Goal: Navigation & Orientation: Find specific page/section

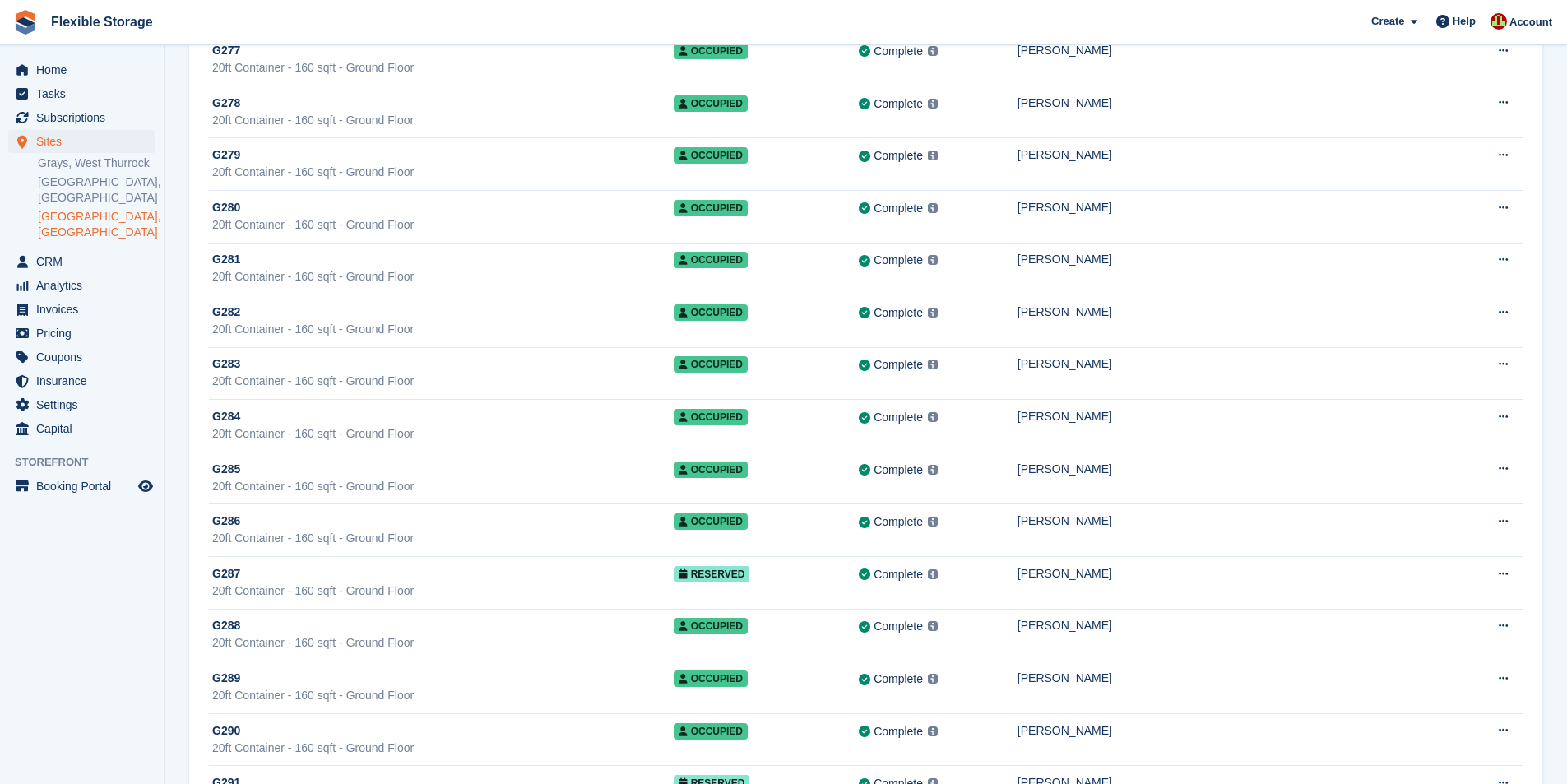
scroll to position [3207, 0]
click at [62, 250] on span "CRM" at bounding box center [85, 261] width 99 height 23
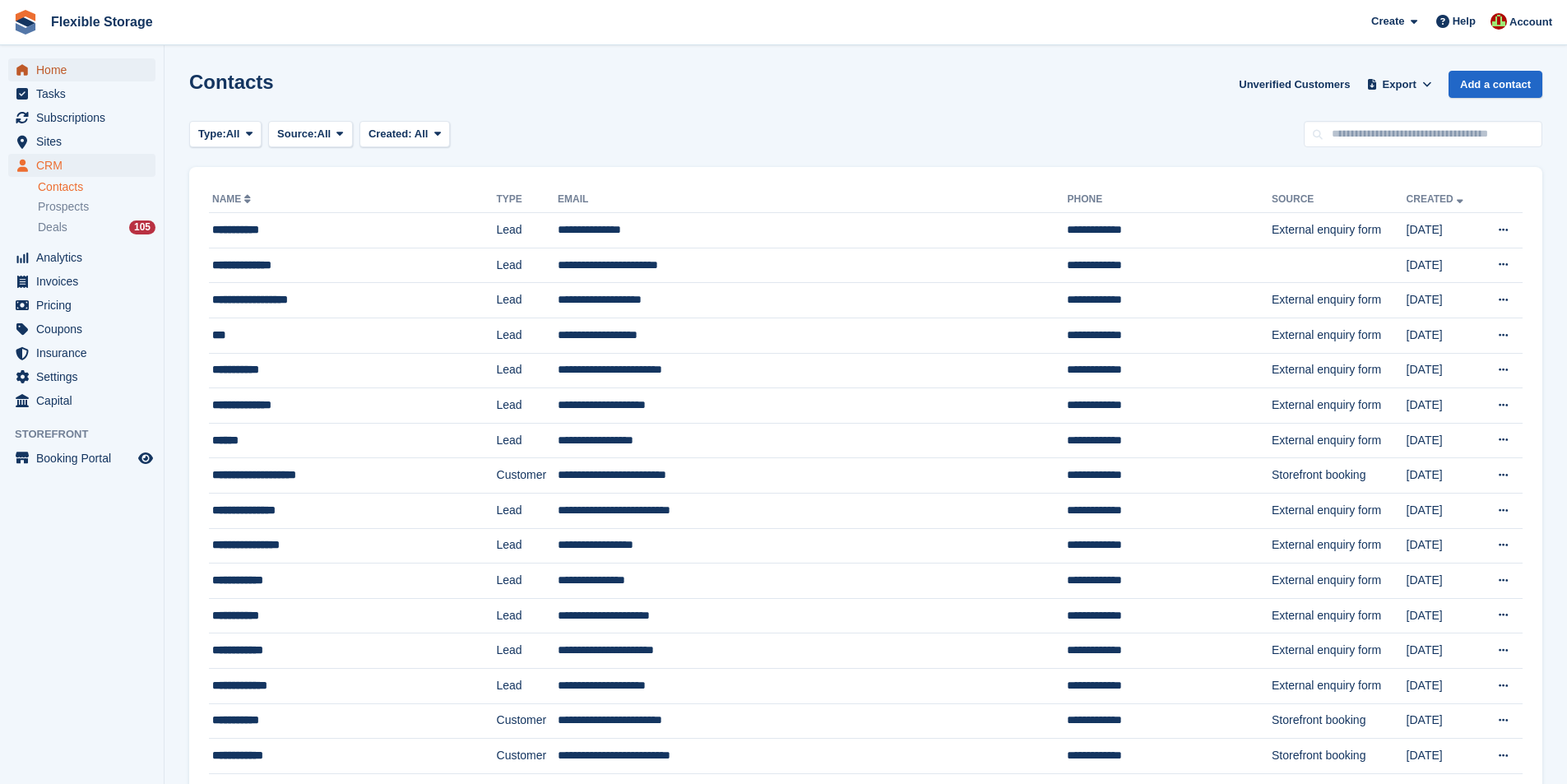
click at [78, 77] on span "Home" at bounding box center [85, 69] width 99 height 23
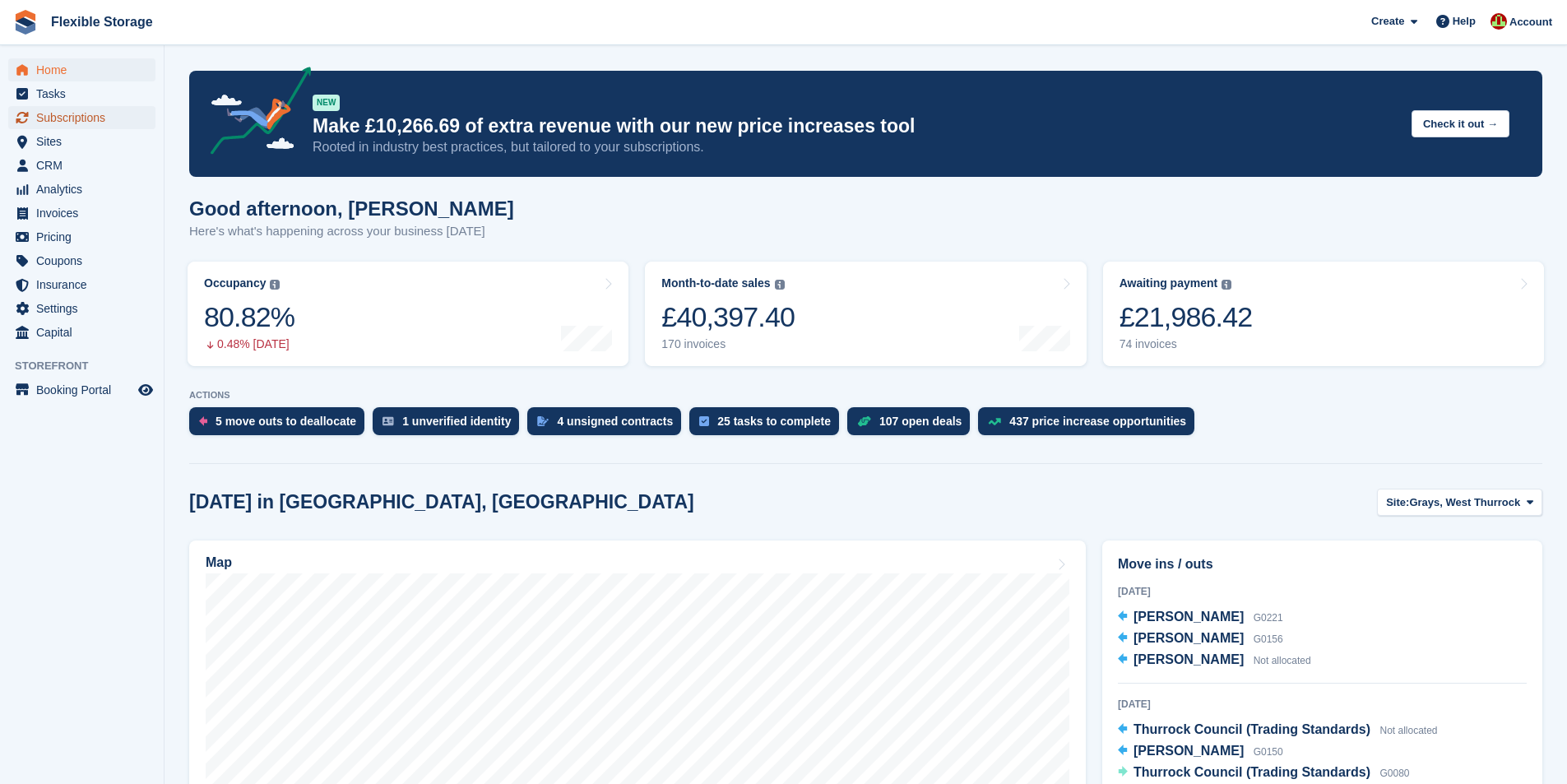
click at [109, 119] on span "Subscriptions" at bounding box center [85, 117] width 99 height 23
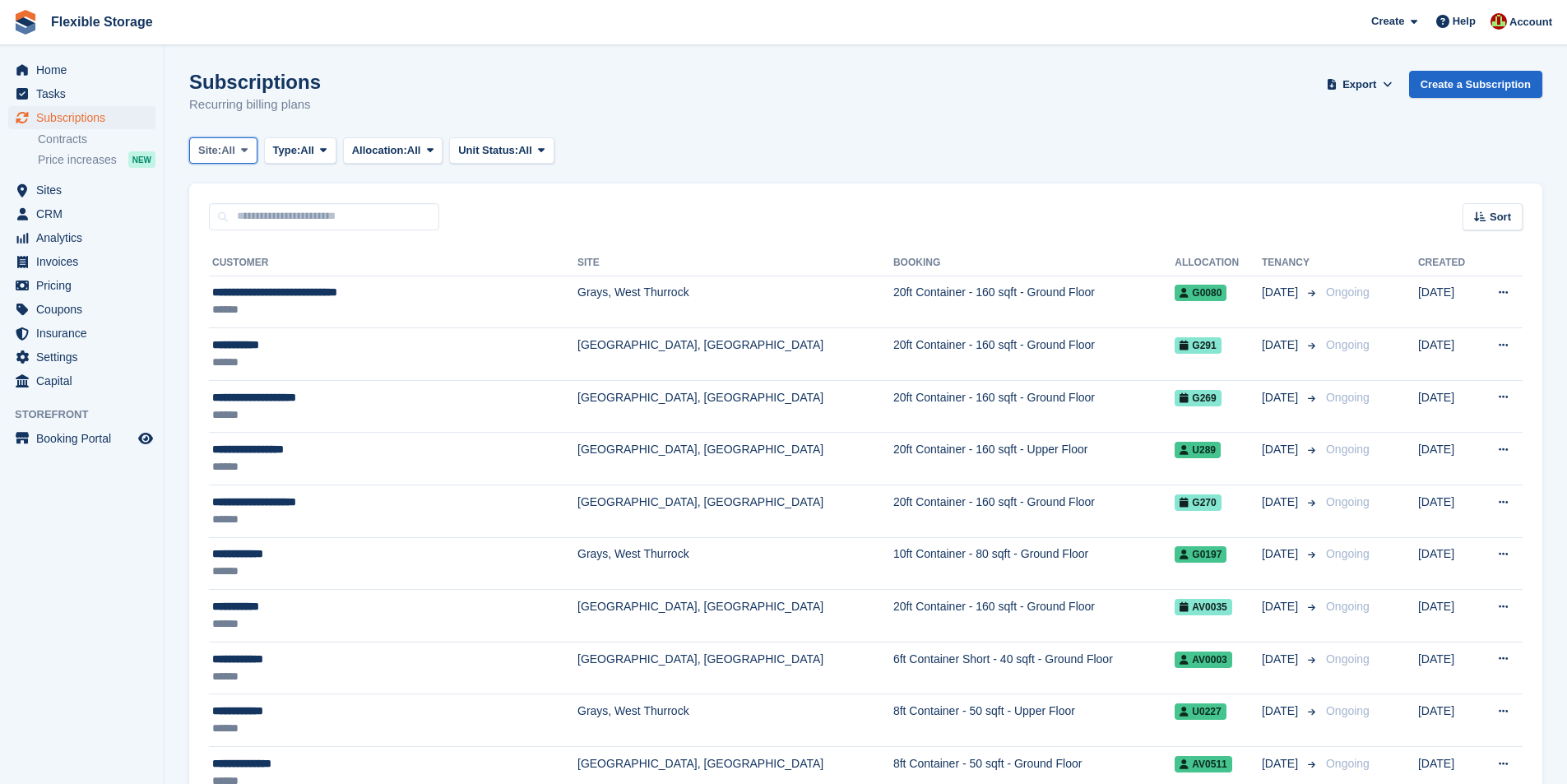
click at [244, 154] on icon at bounding box center [243, 150] width 6 height 11
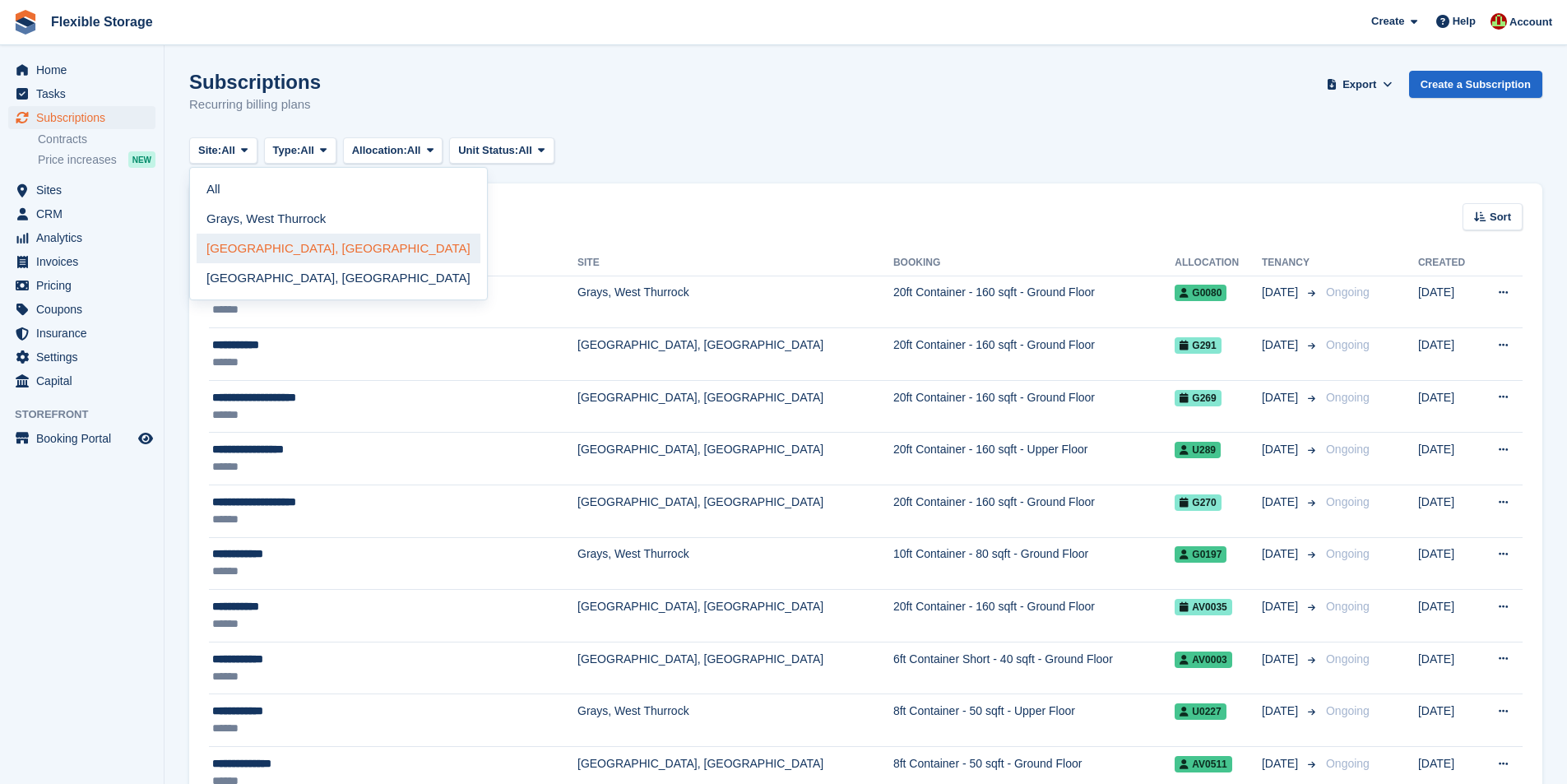
click at [246, 249] on link "[GEOGRAPHIC_DATA], [GEOGRAPHIC_DATA]" at bounding box center [338, 248] width 284 height 29
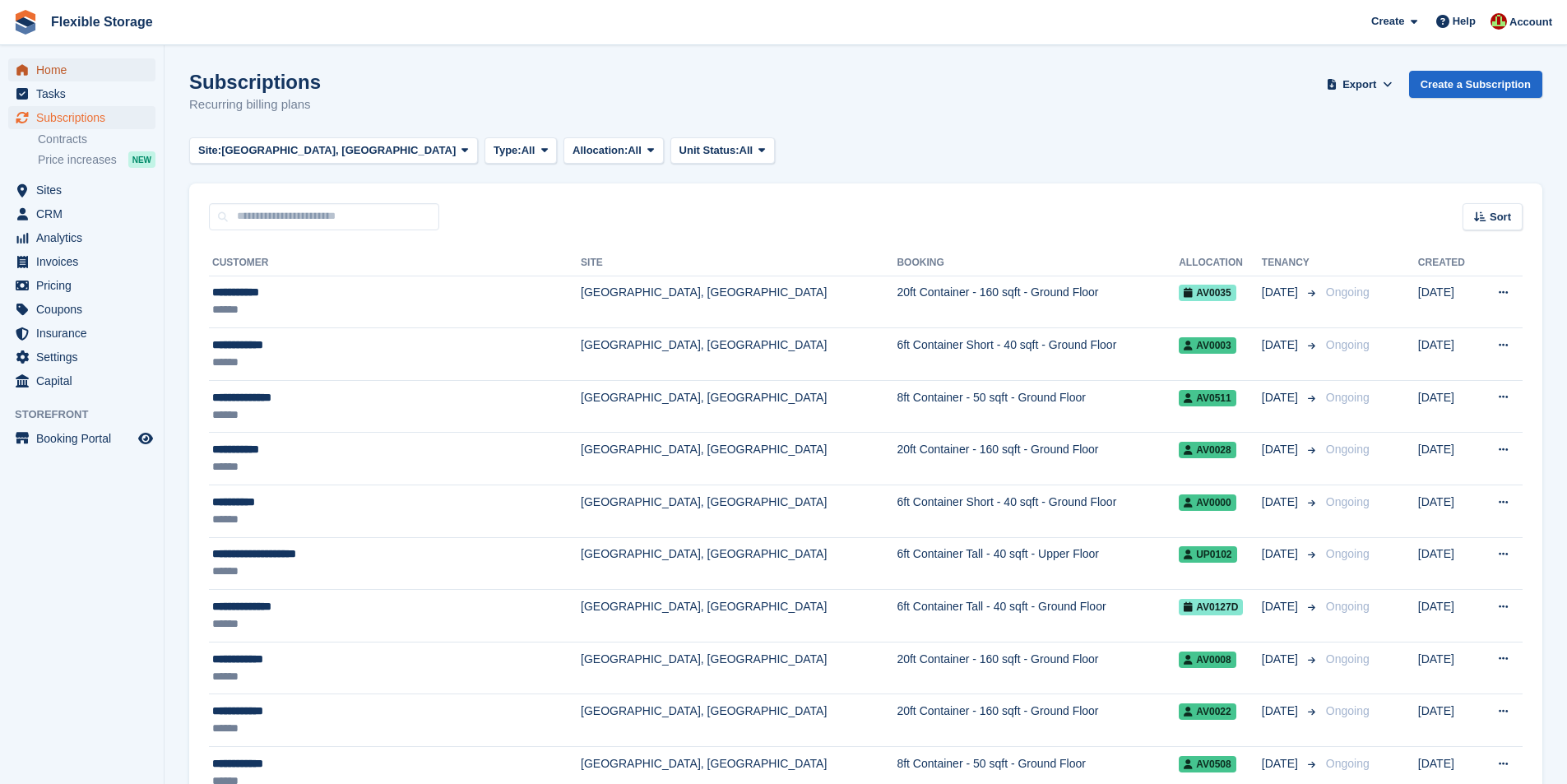
click at [78, 76] on span "Home" at bounding box center [85, 69] width 99 height 23
